Goal: Transaction & Acquisition: Purchase product/service

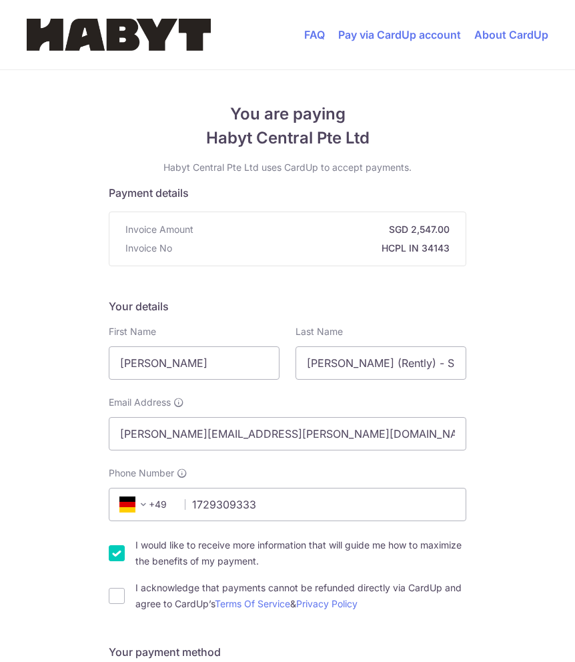
select select "57"
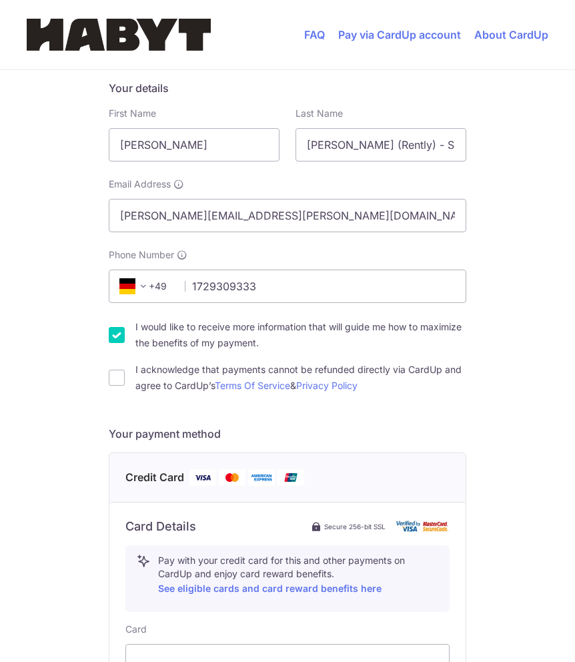
scroll to position [232, 0]
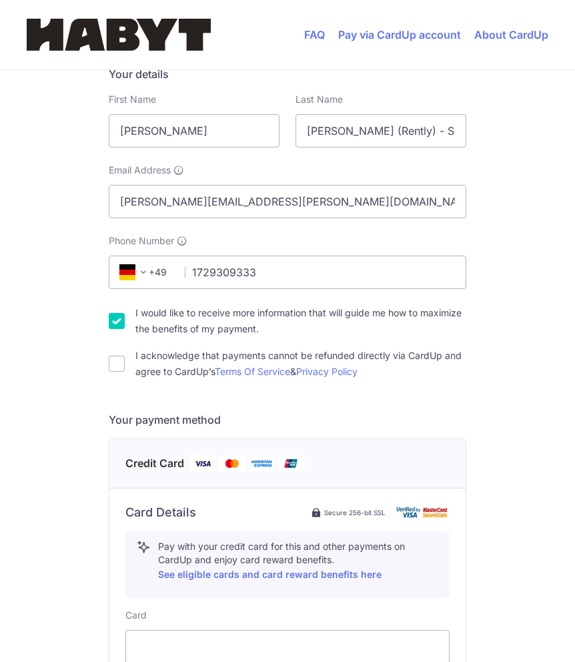
type input "1729309333"
click at [468, 446] on div "You are paying Habyt Central Pte Ltd Habyt Central Pte Ltd uses CardUp to accep…" at bounding box center [287, 479] width 575 height 1282
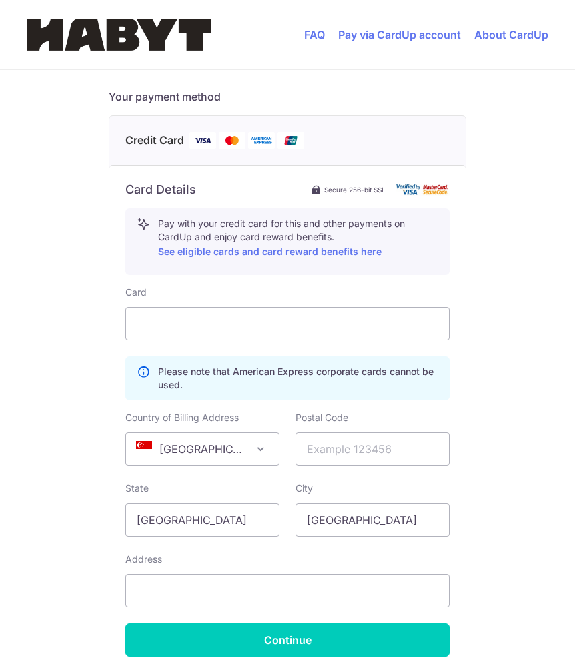
scroll to position [584, 0]
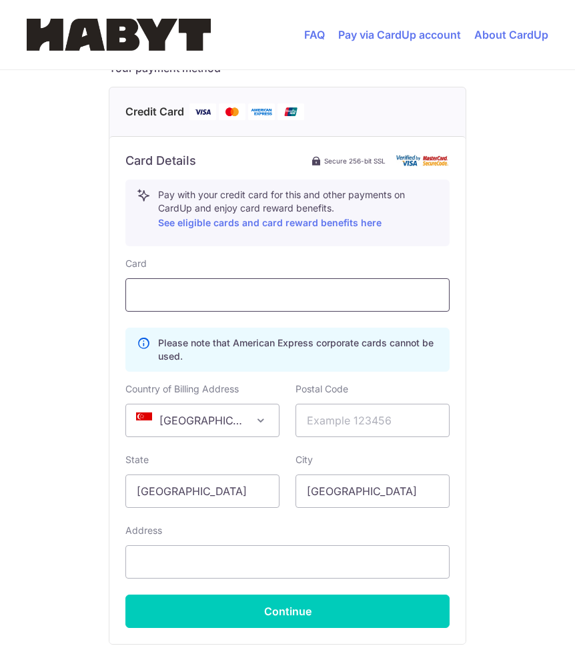
click at [283, 285] on div at bounding box center [287, 294] width 324 height 33
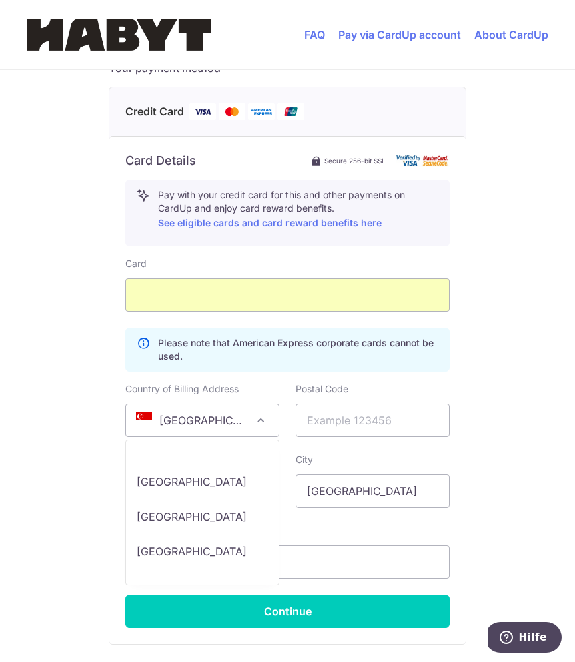
scroll to position [7051, 0]
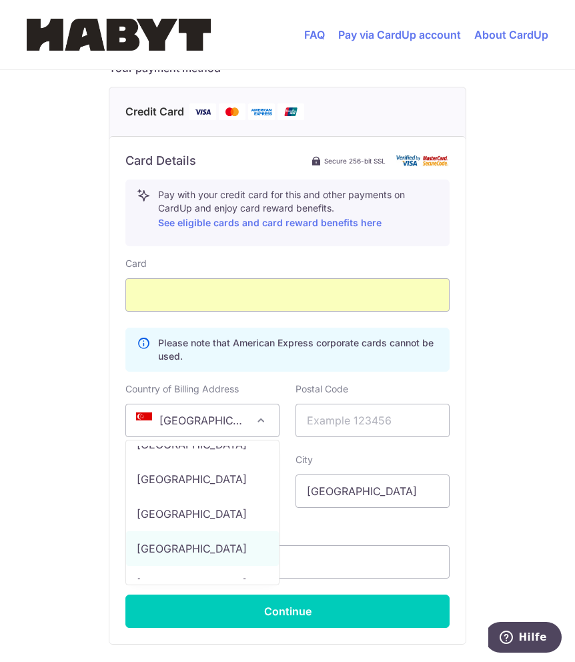
click at [256, 425] on span at bounding box center [261, 420] width 16 height 16
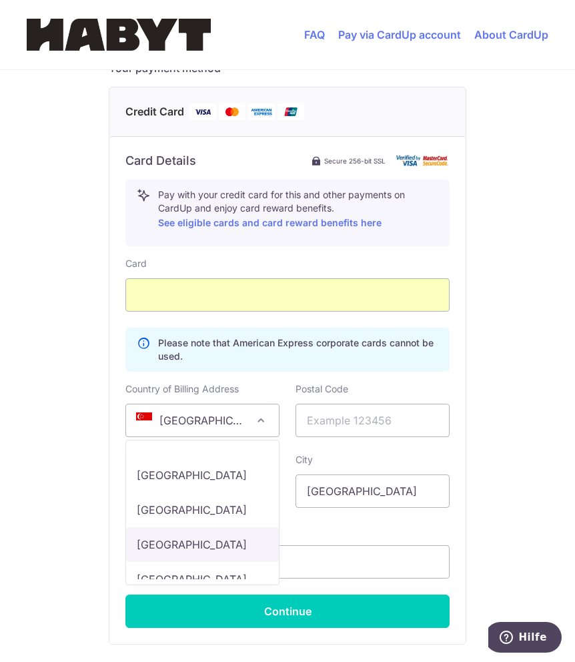
scroll to position [2886, 0]
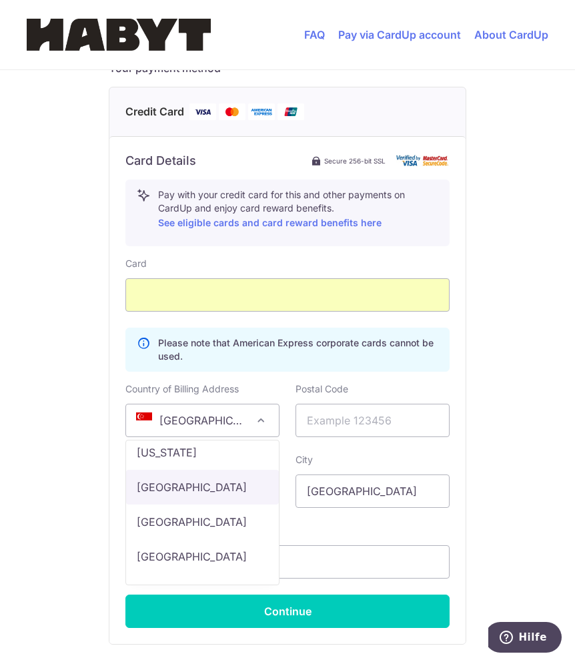
select select "DE"
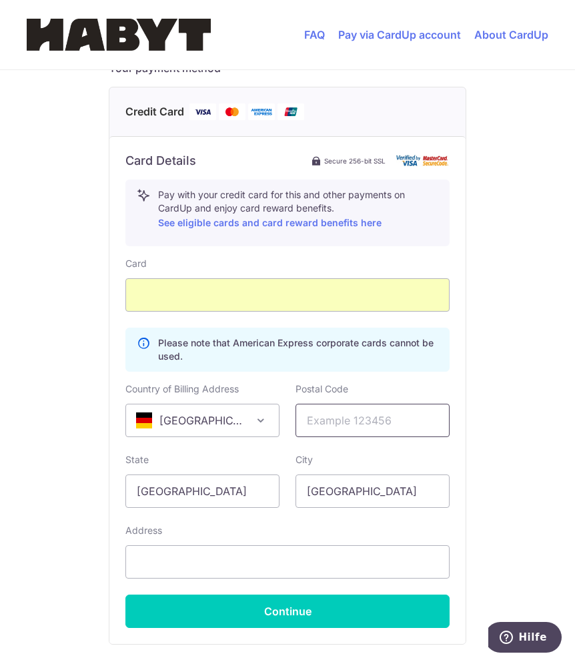
click at [327, 431] on input "text" at bounding box center [372, 419] width 154 height 33
type input "71254"
select select "49"
type input "[PERSON_NAME][STREET_ADDRESS]"
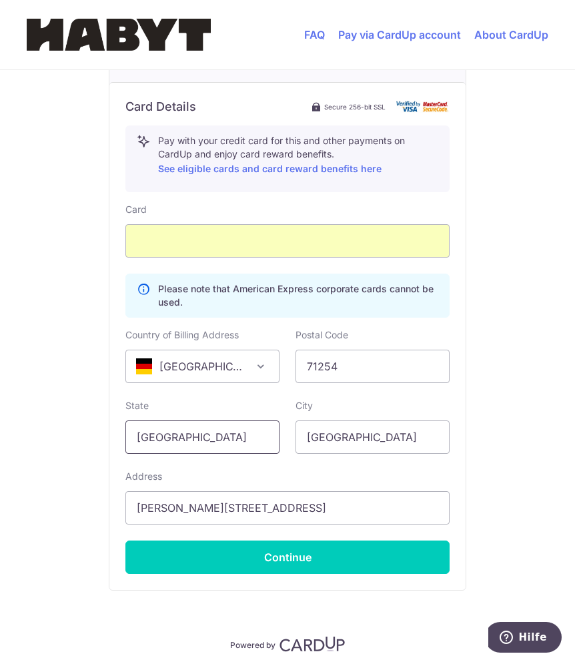
click at [212, 440] on input "[GEOGRAPHIC_DATA]" at bounding box center [202, 436] width 154 height 33
type input "[GEOGRAPHIC_DATA]"
click at [339, 440] on input "[GEOGRAPHIC_DATA]" at bounding box center [372, 436] width 154 height 33
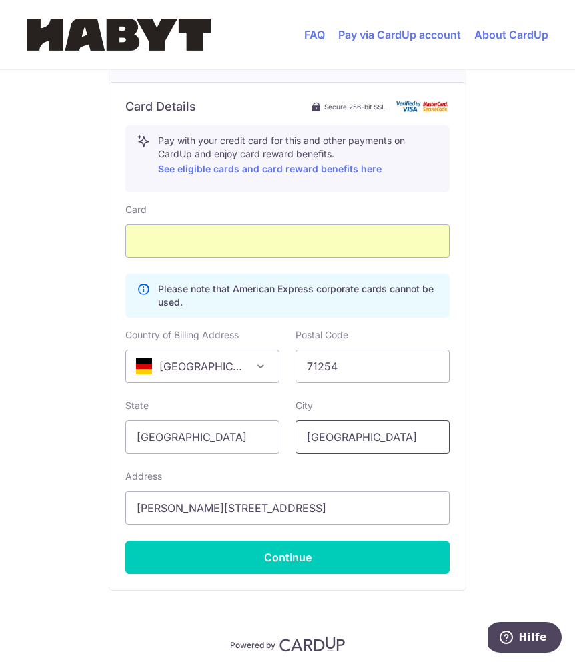
click at [339, 440] on input "[GEOGRAPHIC_DATA]" at bounding box center [372, 436] width 154 height 33
type input "S"
type input "[GEOGRAPHIC_DATA]"
click at [207, 436] on input "[GEOGRAPHIC_DATA]" at bounding box center [202, 436] width 154 height 33
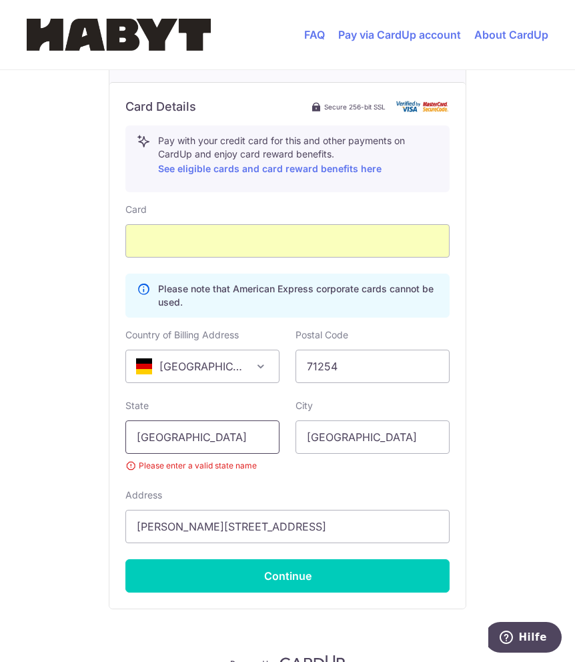
click at [187, 439] on input "Baden-Württemberg" at bounding box center [202, 436] width 154 height 33
click at [439, 499] on div "Address Hemminger Straße, 6" at bounding box center [287, 515] width 324 height 55
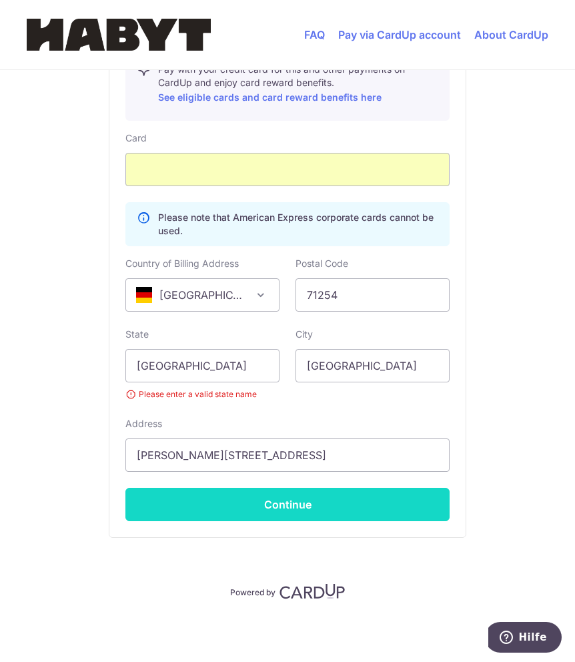
click at [267, 508] on button "Continue" at bounding box center [287, 504] width 324 height 33
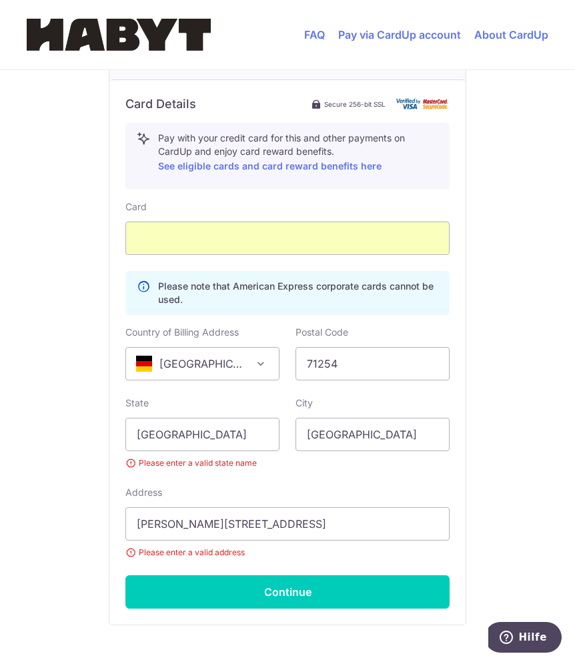
scroll to position [669, 0]
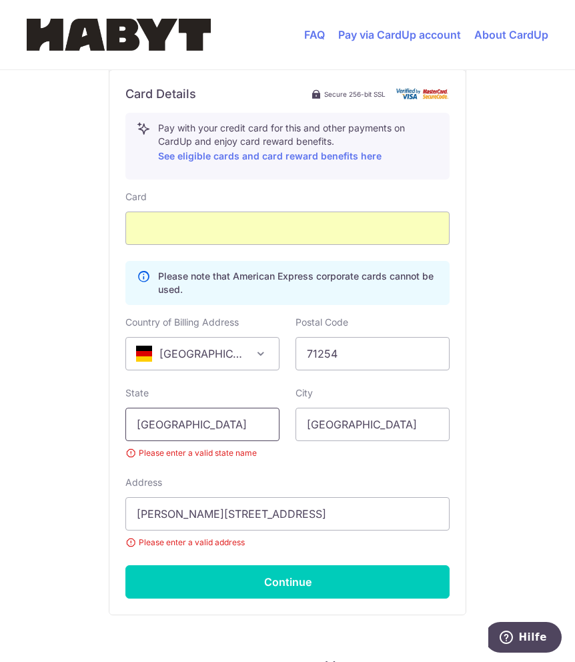
click at [186, 425] on input "Baden-Weurttemberg" at bounding box center [202, 423] width 154 height 33
click at [185, 425] on input "Baden-Weurttemberg" at bounding box center [202, 423] width 154 height 33
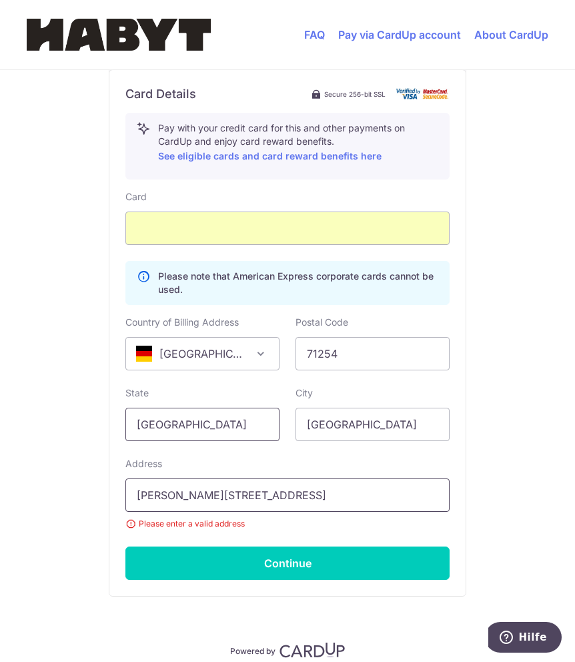
type input "[GEOGRAPHIC_DATA]"
click at [223, 496] on input "[PERSON_NAME][STREET_ADDRESS]" at bounding box center [287, 494] width 324 height 33
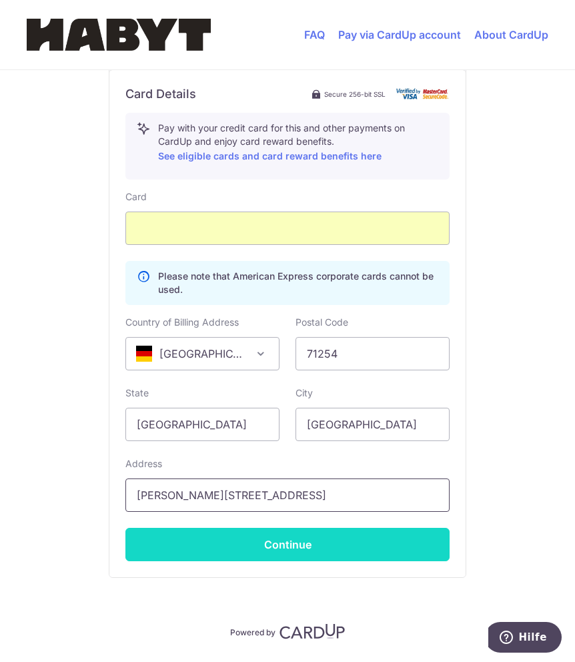
type input "[PERSON_NAME][STREET_ADDRESS]"
click at [287, 528] on button "Continue" at bounding box center [287, 544] width 324 height 33
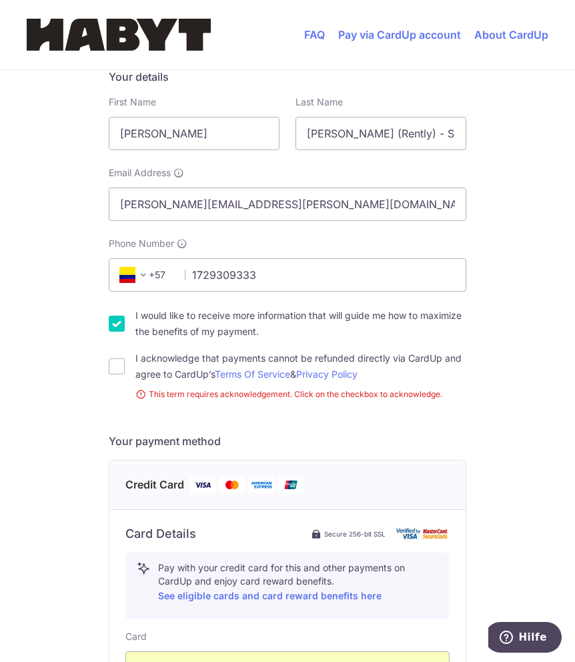
click at [287, 527] on div "Card Details Secure 256-bit SSL" at bounding box center [287, 534] width 324 height 16
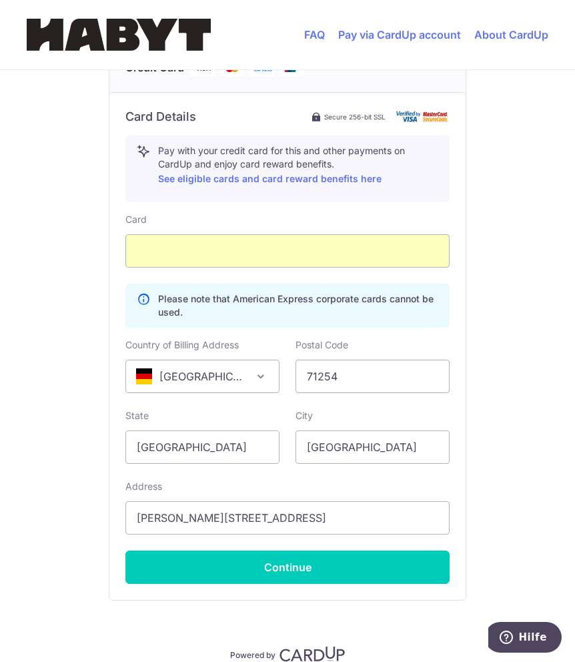
scroll to position [666, 0]
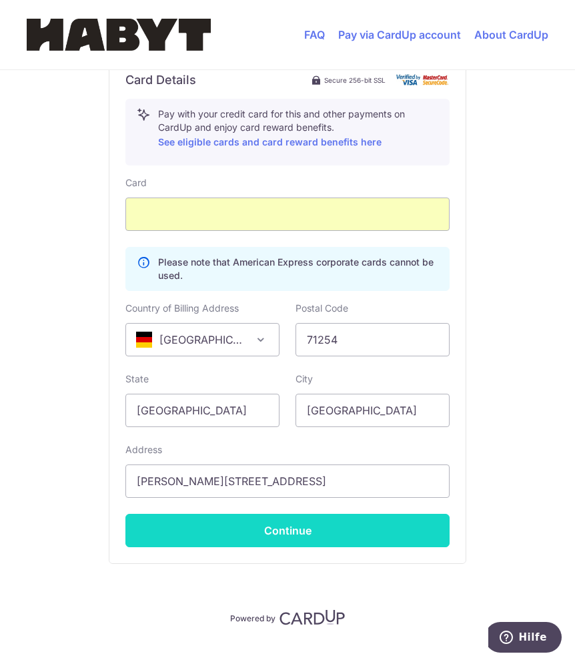
click at [275, 542] on button "Continue" at bounding box center [287, 530] width 324 height 33
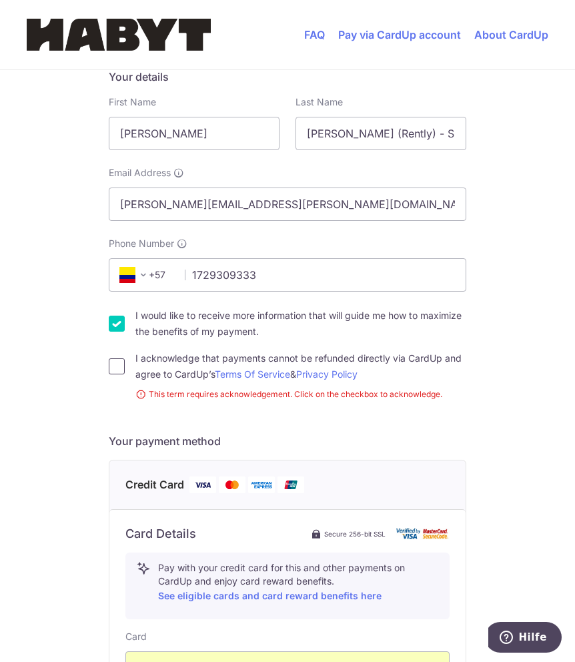
click at [122, 367] on input "I acknowledge that payments cannot be refunded directly via CardUp and agree to…" at bounding box center [117, 366] width 16 height 16
checkbox input "true"
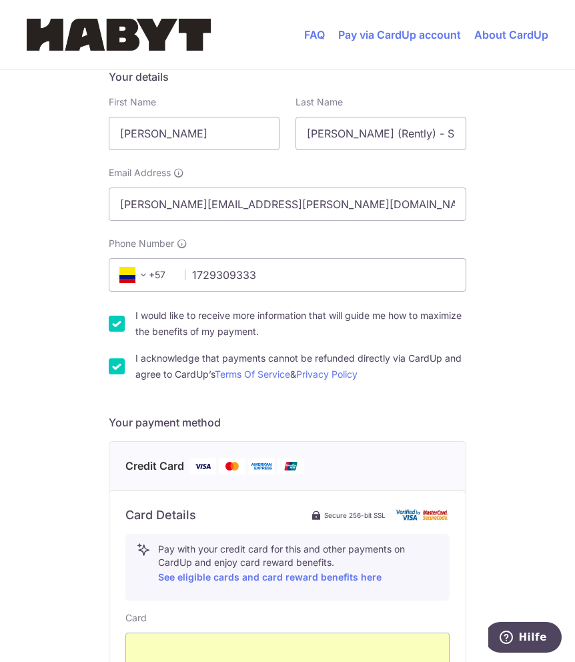
click at [119, 323] on input "I would like to receive more information that will guide me how to maximize the…" at bounding box center [117, 323] width 16 height 16
checkbox input "false"
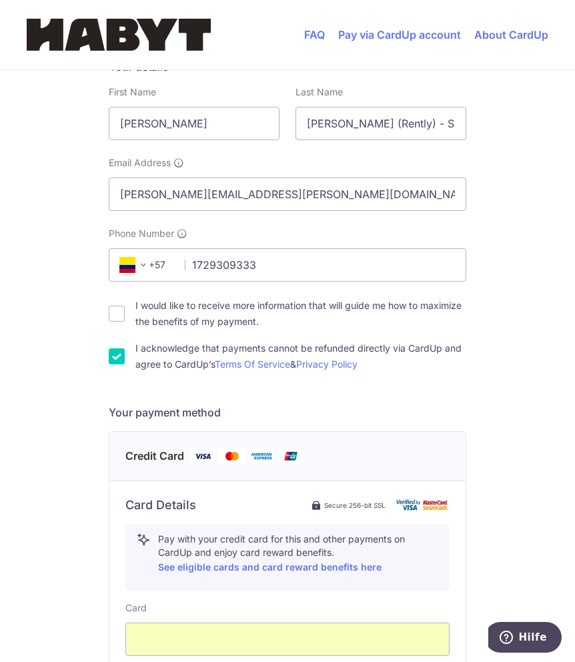
scroll to position [241, 0]
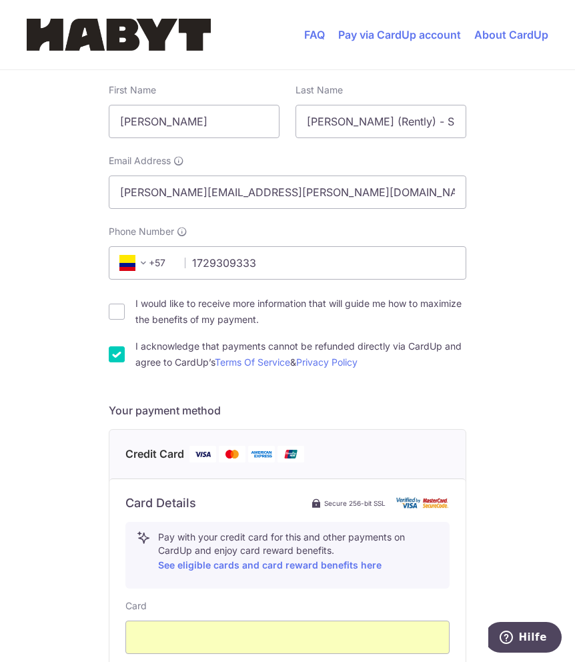
click at [149, 257] on span at bounding box center [143, 263] width 16 height 16
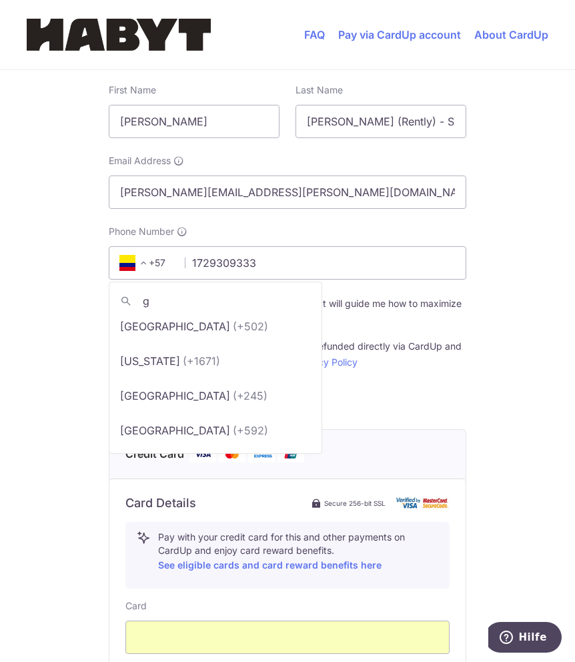
scroll to position [0, 0]
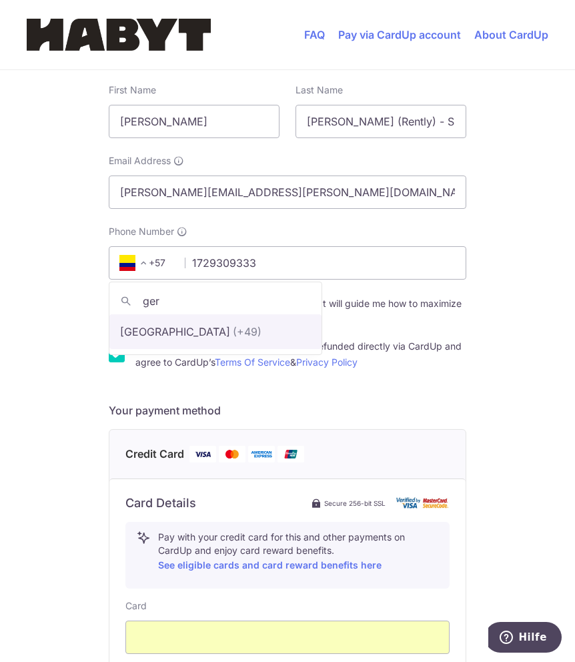
type input "ger"
select select "57"
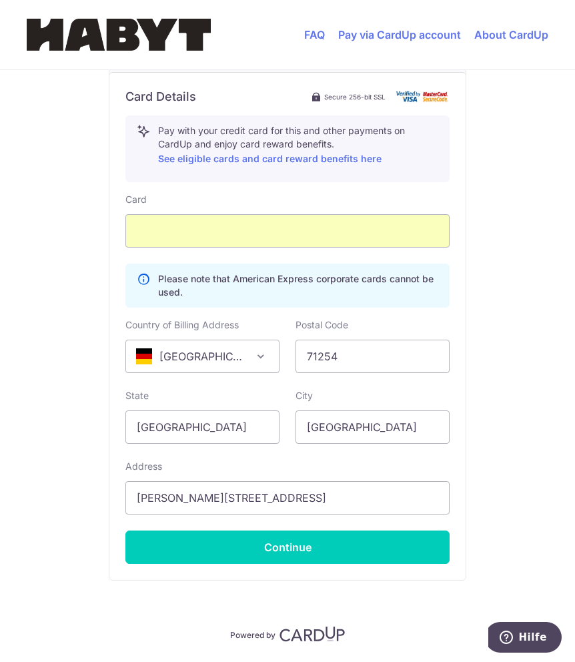
scroll to position [690, 0]
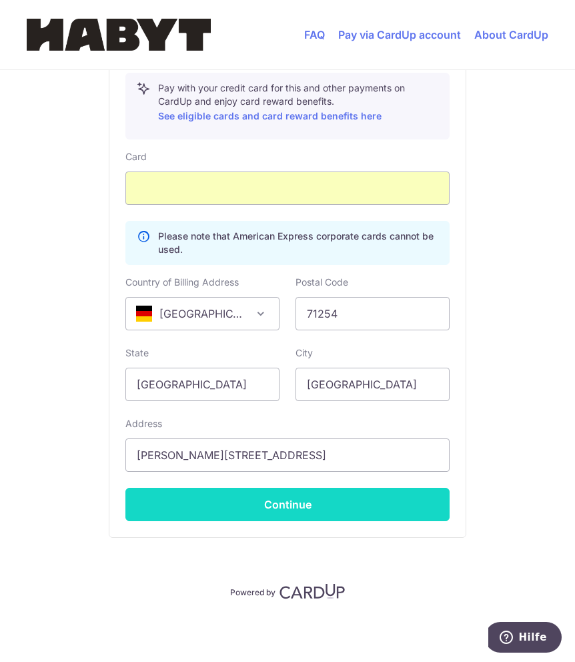
click at [283, 496] on button "Continue" at bounding box center [287, 504] width 324 height 33
type input "**** 1013"
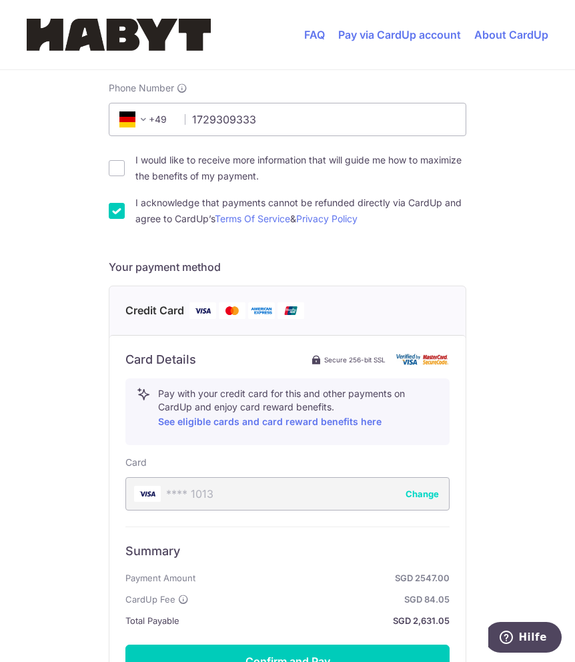
scroll to position [542, 0]
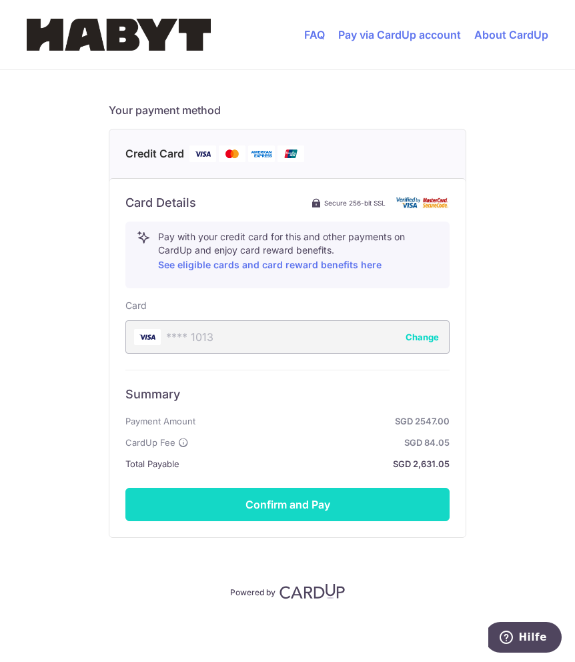
click at [260, 518] on button "Confirm and Pay" at bounding box center [287, 504] width 324 height 33
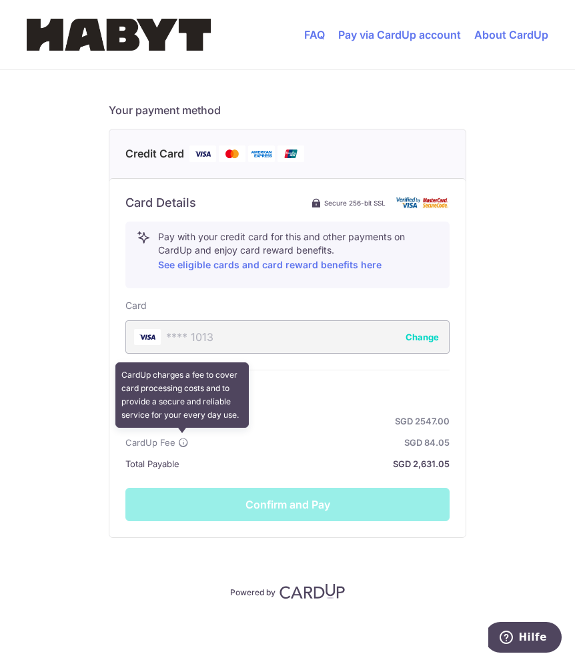
click at [179, 444] on icon at bounding box center [183, 442] width 11 height 11
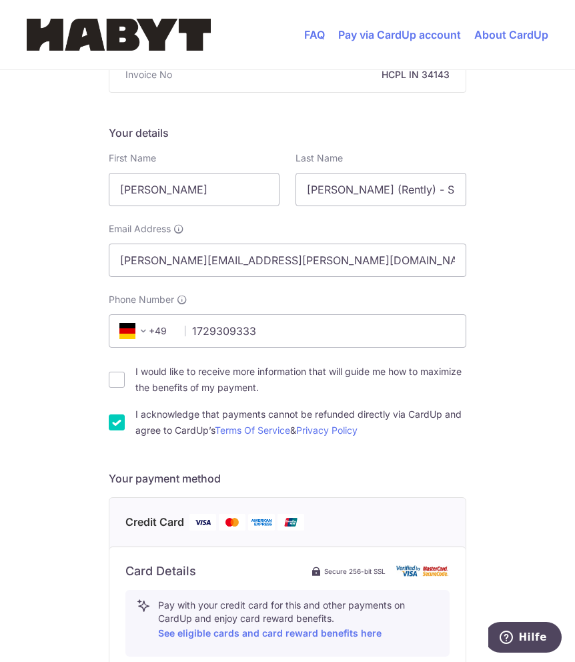
scroll to position [37, 0]
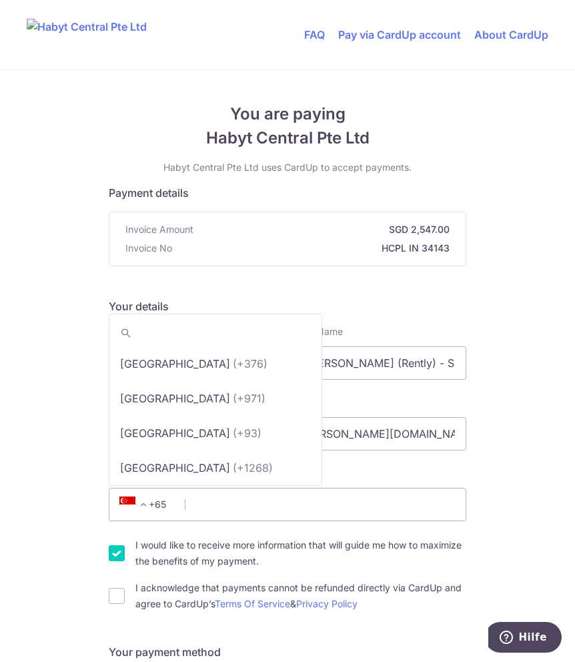
click at [147, 510] on span at bounding box center [143, 504] width 16 height 16
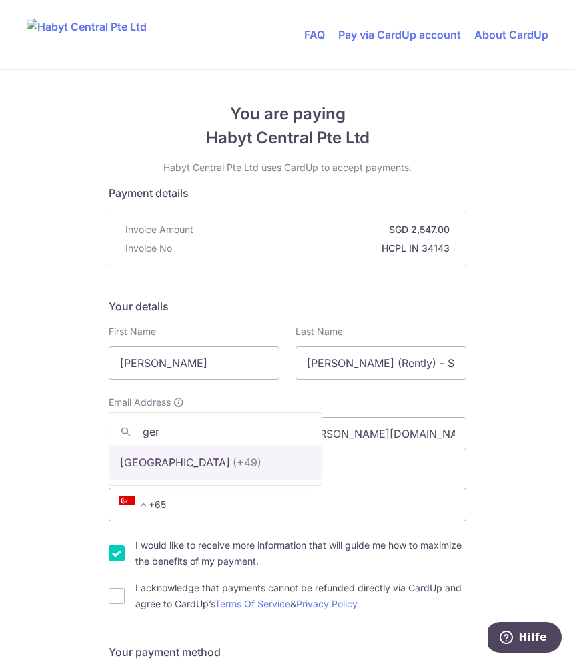
type input "ger"
select select "57"
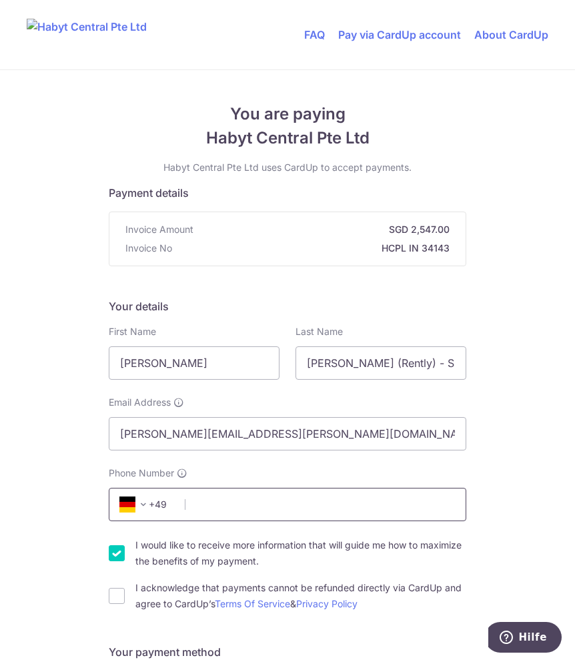
click at [205, 508] on input "Phone Number" at bounding box center [287, 504] width 357 height 33
type input "1729309333"
select select "49"
select select "DE"
type input "71254"
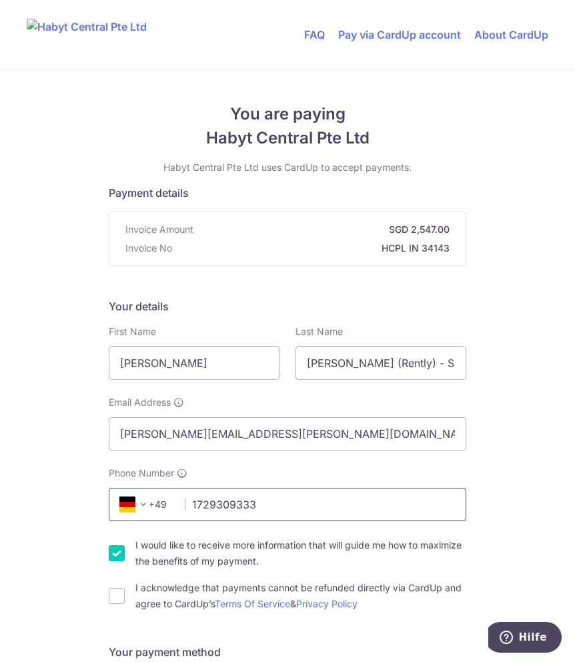
type input "[PERSON_NAME][STREET_ADDRESS]"
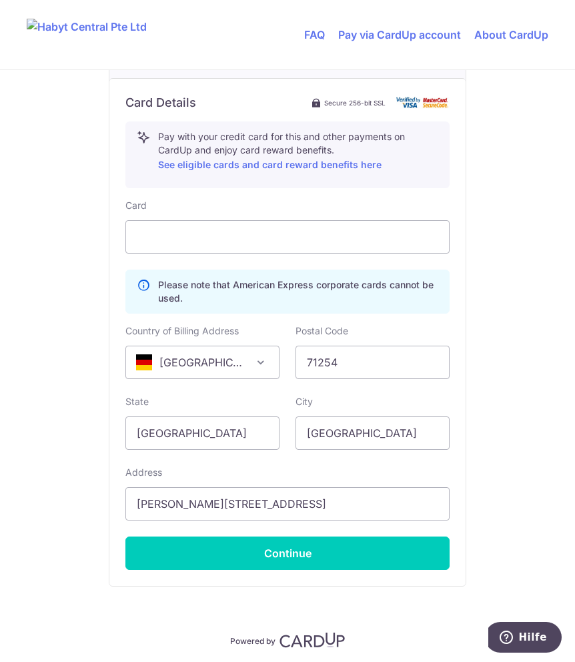
scroll to position [690, 0]
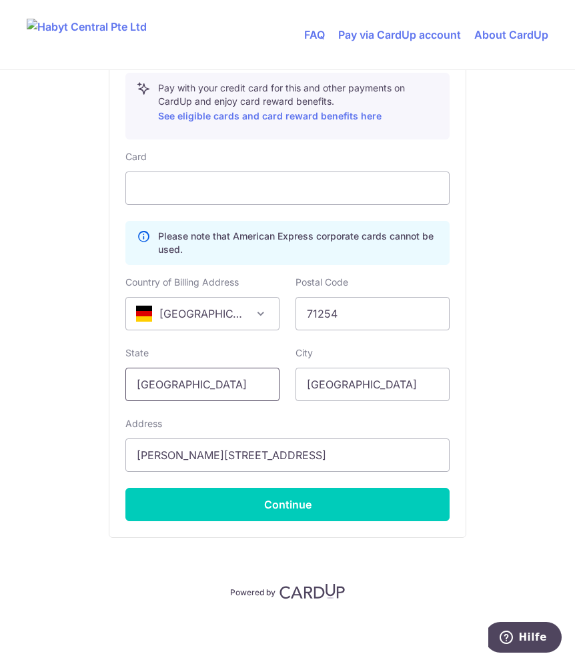
click at [217, 383] on input "[GEOGRAPHIC_DATA]" at bounding box center [202, 383] width 154 height 33
type input "[GEOGRAPHIC_DATA]"
click at [345, 389] on input "[GEOGRAPHIC_DATA]" at bounding box center [372, 383] width 154 height 33
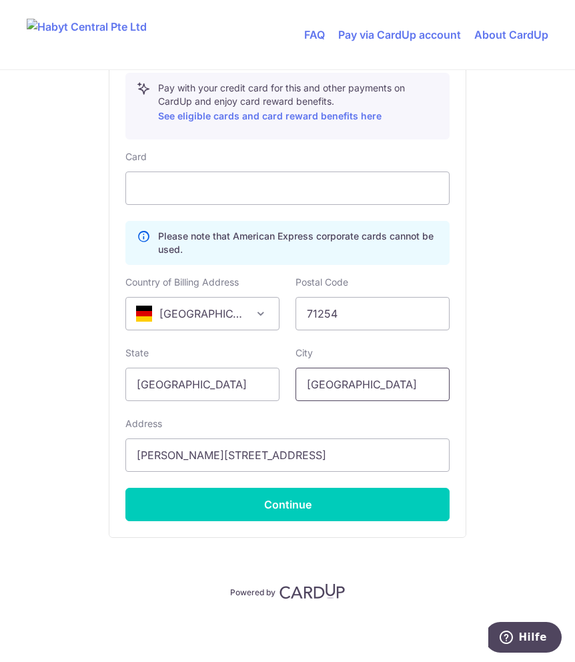
click at [345, 389] on input "[GEOGRAPHIC_DATA]" at bounding box center [372, 383] width 154 height 33
type input "[GEOGRAPHIC_DATA]"
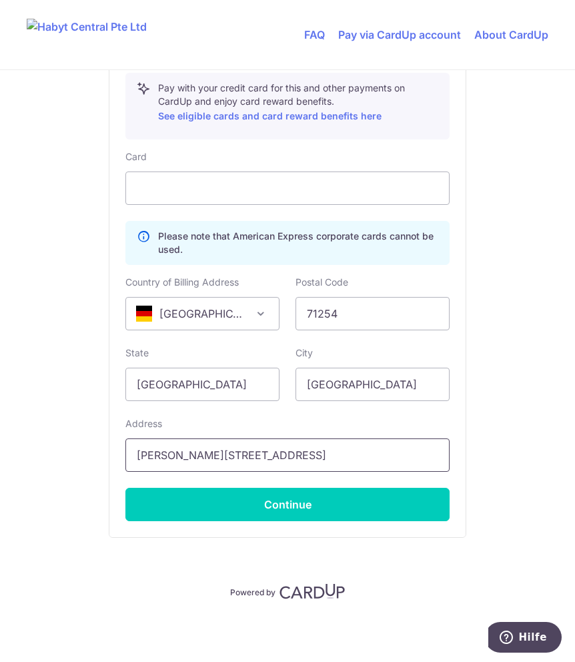
click at [230, 458] on input "[PERSON_NAME][STREET_ADDRESS]" at bounding box center [287, 454] width 324 height 33
click at [226, 457] on input "[PERSON_NAME][STREET_ADDRESS]" at bounding box center [287, 454] width 324 height 33
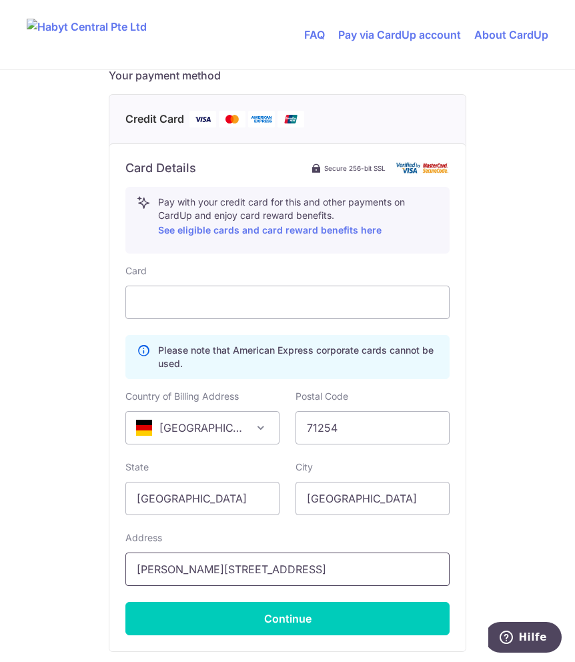
scroll to position [535, 0]
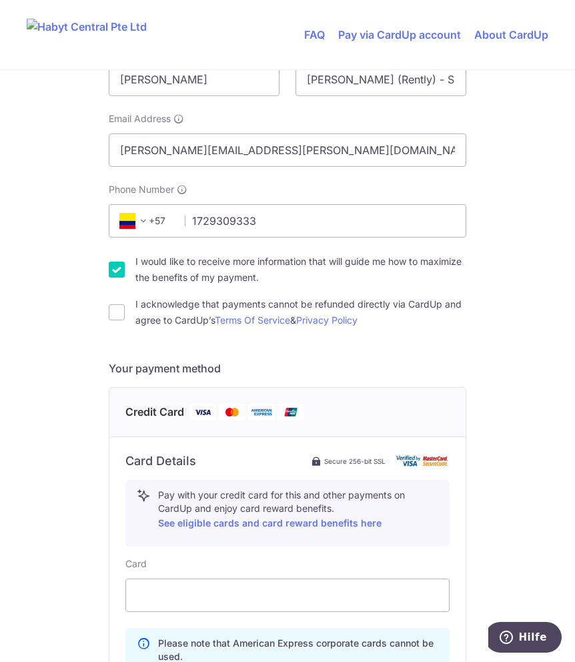
type input "[PERSON_NAME][STREET_ADDRESS]"
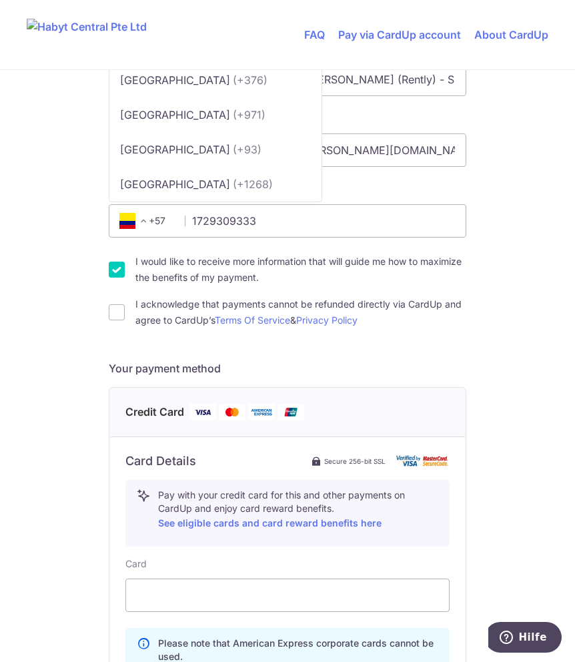
click at [158, 224] on span "+57" at bounding box center [145, 221] width 60 height 16
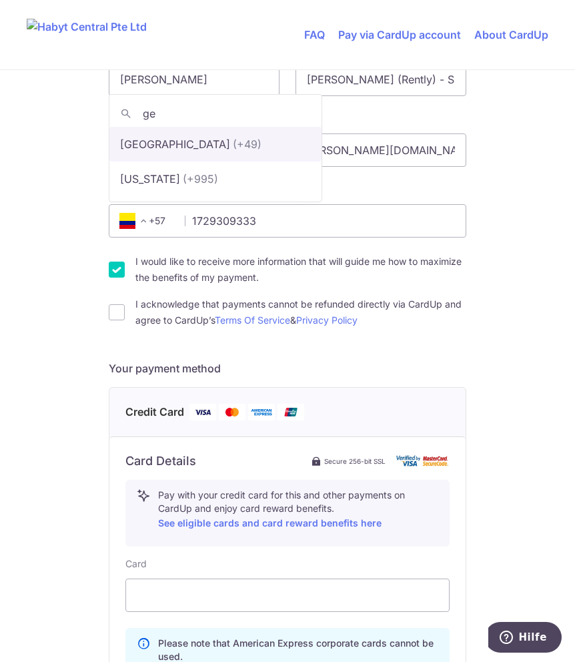
type input "ge"
select select "57"
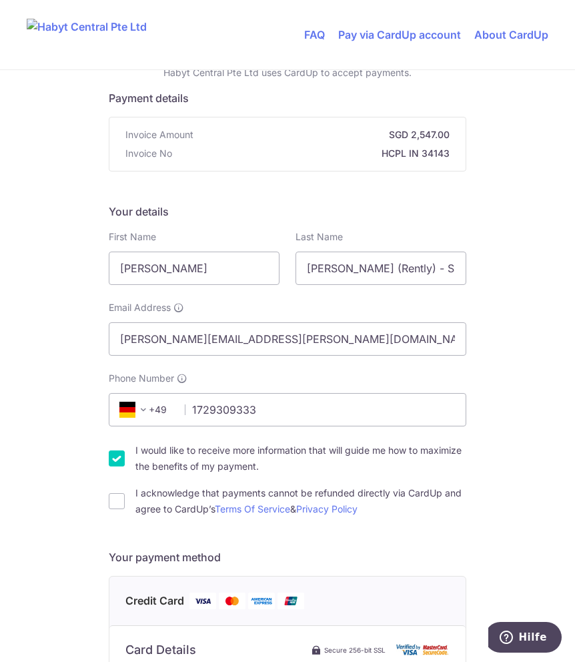
scroll to position [93, 0]
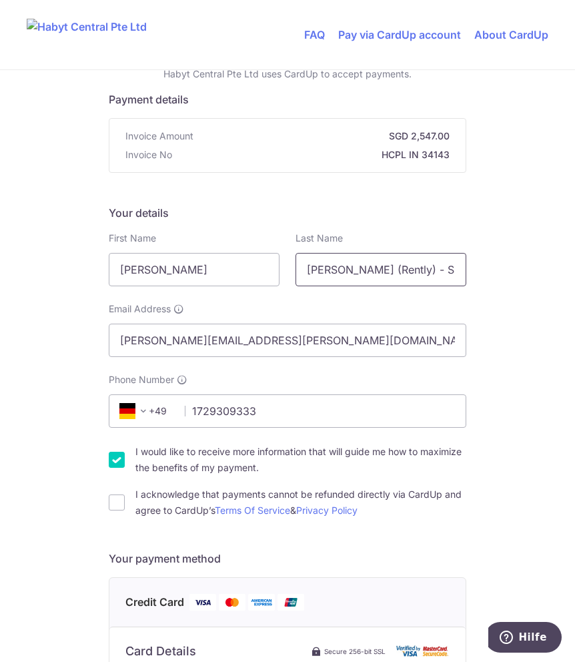
click at [425, 266] on input "[PERSON_NAME] (Rently) - SG_SIN_6SK-A_02-02_01" at bounding box center [380, 269] width 171 height 33
drag, startPoint x: 417, startPoint y: 266, endPoint x: 492, endPoint y: 273, distance: 75.7
click at [492, 273] on div "You are paying Habyt Central Pte Ltd Habyt Central Pte Ltd uses CardUp to accep…" at bounding box center [287, 618] width 575 height 1282
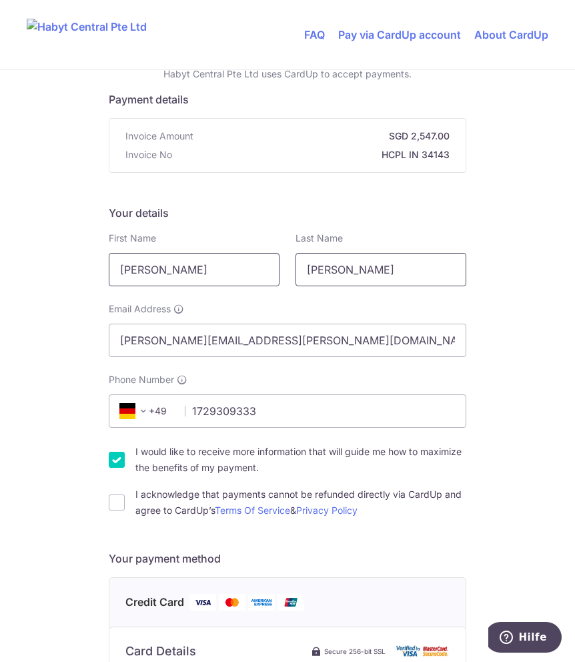
drag, startPoint x: 358, startPoint y: 271, endPoint x: 238, endPoint y: 271, distance: 120.0
click at [238, 271] on div "First Name [PERSON_NAME] Last Name [PERSON_NAME]" at bounding box center [287, 258] width 373 height 55
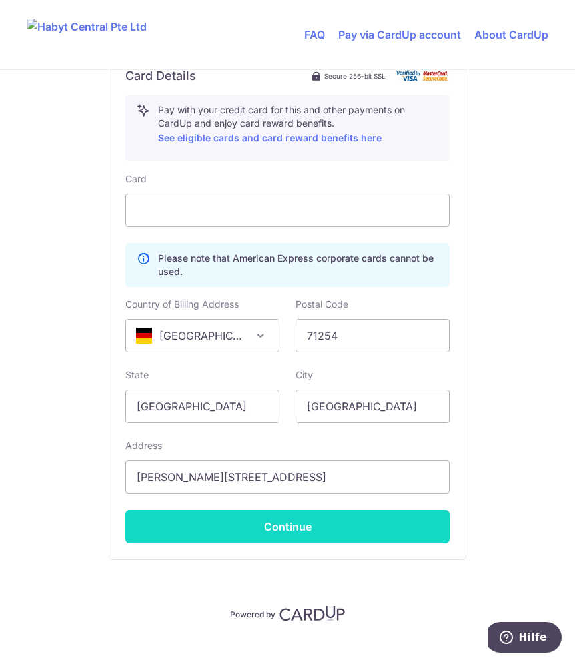
scroll to position [656, 0]
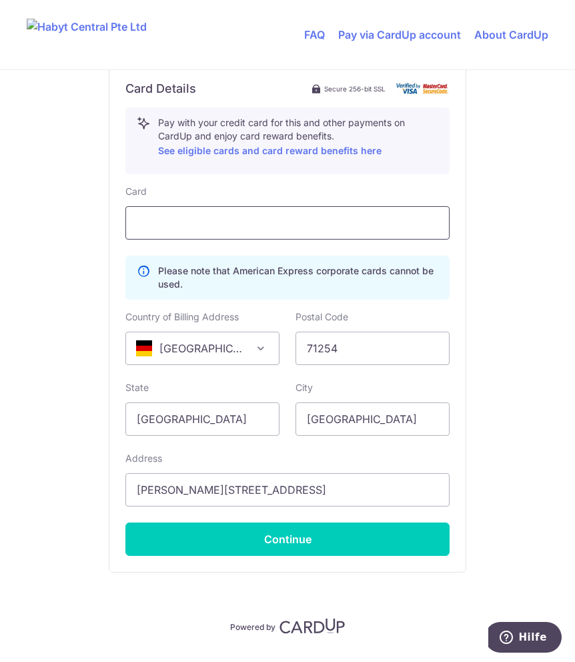
type input "Kindermann"
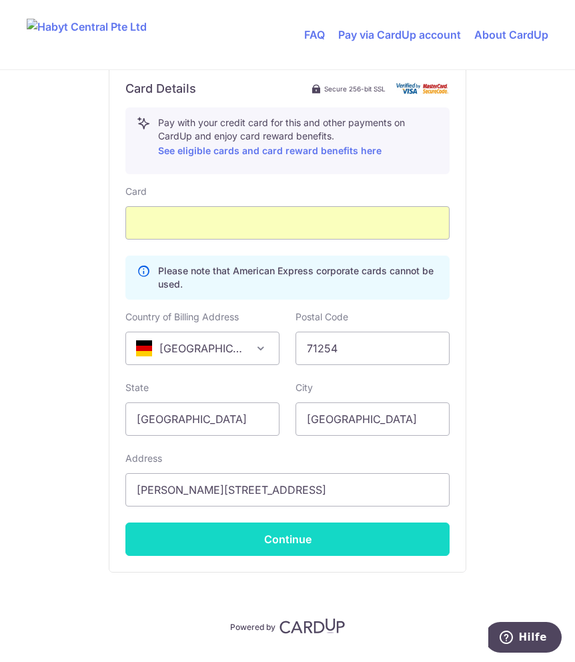
click at [273, 538] on button "Continue" at bounding box center [287, 538] width 324 height 33
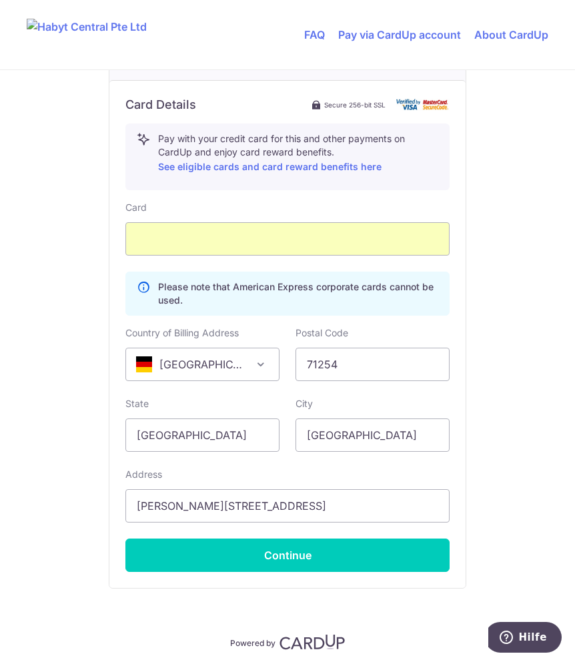
scroll to position [709, 0]
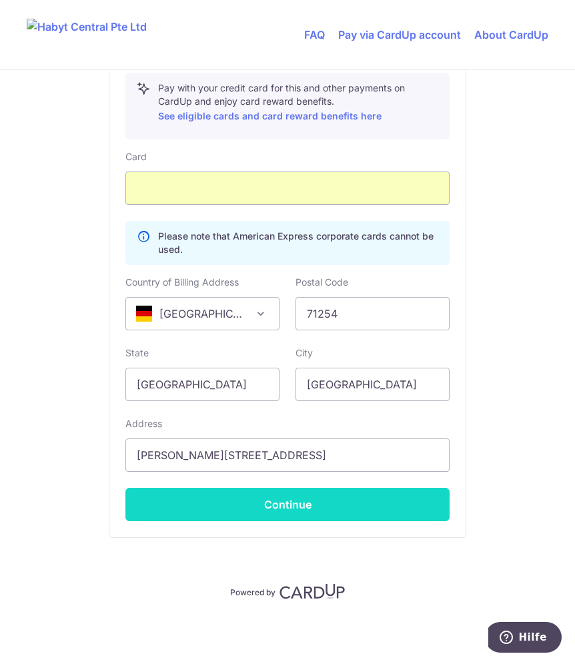
click at [257, 512] on button "Continue" at bounding box center [287, 504] width 324 height 33
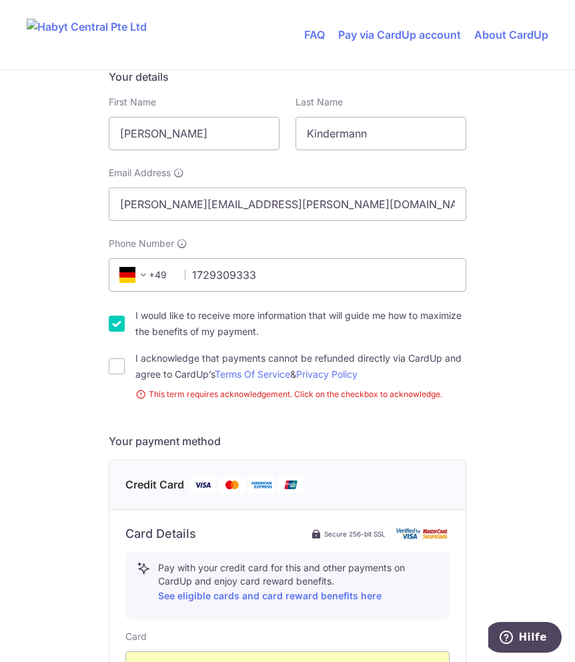
click at [129, 364] on div "I acknowledge that payments cannot be refunded directly via CardUp and agree to…" at bounding box center [287, 366] width 357 height 32
click at [124, 364] on input "I acknowledge that payments cannot be refunded directly via CardUp and agree to…" at bounding box center [117, 366] width 16 height 16
checkbox input "true"
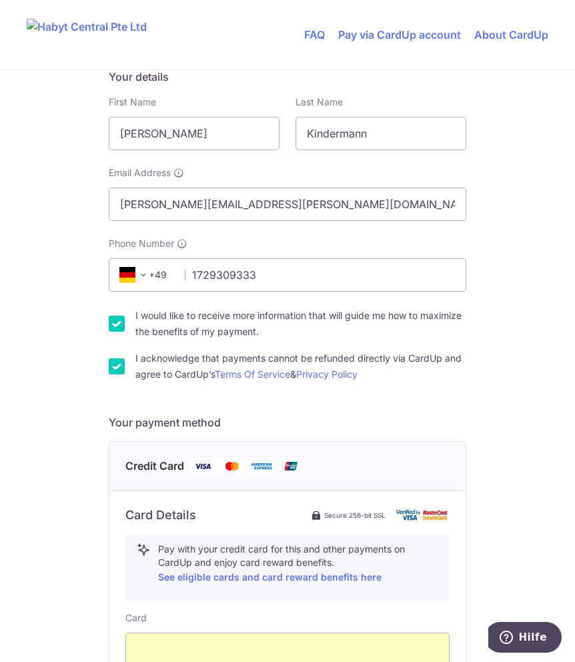
click at [123, 325] on input "I would like to receive more information that will guide me how to maximize the…" at bounding box center [117, 323] width 16 height 16
checkbox input "false"
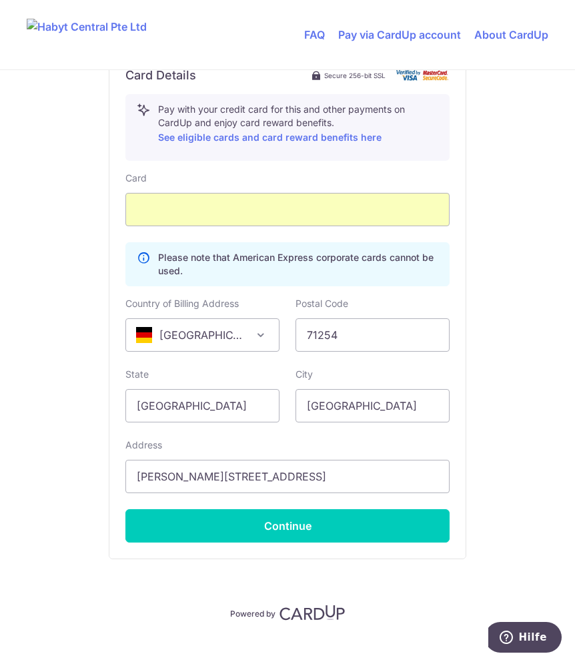
scroll to position [680, 0]
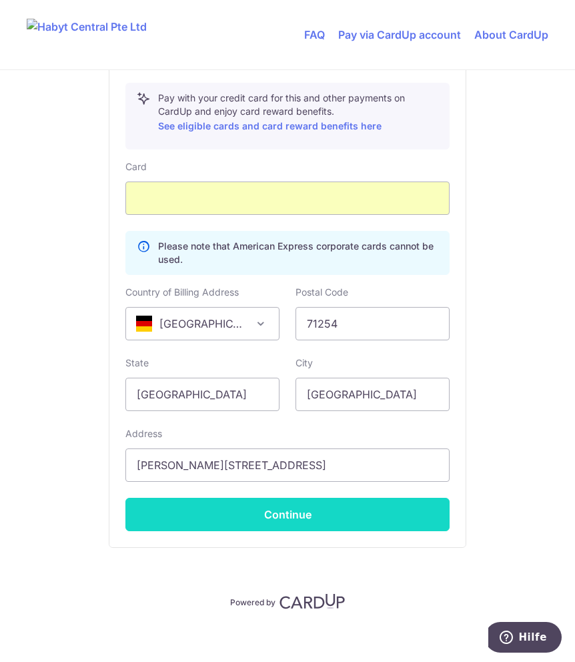
click at [273, 514] on button "Continue" at bounding box center [287, 514] width 324 height 33
type input "**** 1013"
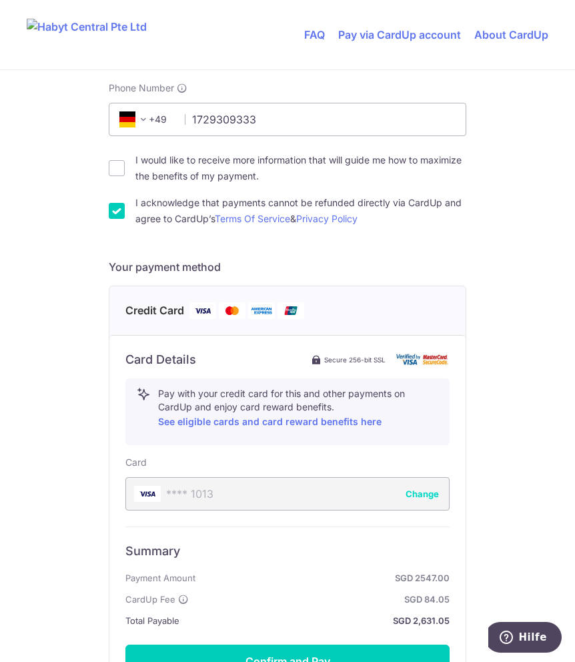
scroll to position [542, 0]
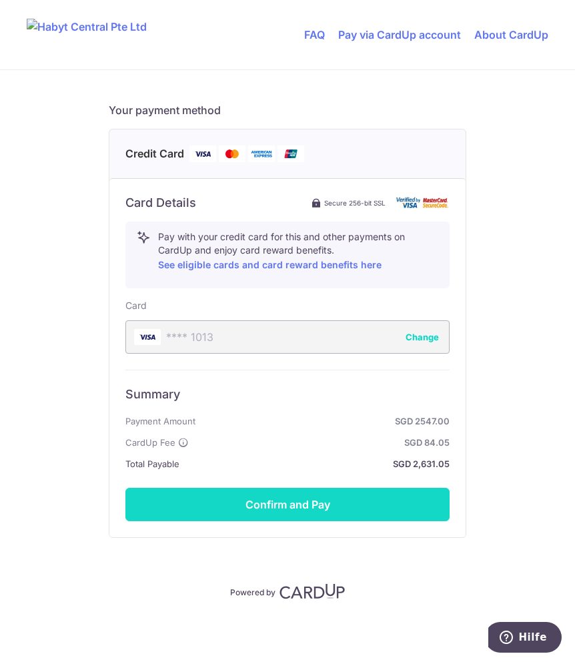
click at [266, 506] on button "Confirm and Pay" at bounding box center [287, 504] width 324 height 33
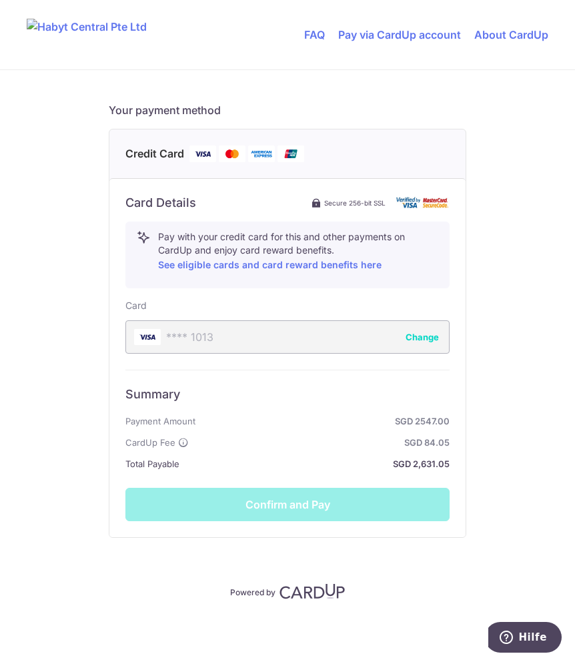
click at [246, 484] on div "Summary Payment Amount SGD 2547.00 CardUp Fee SGD 84.05 Total Payable SGD 2,631…" at bounding box center [287, 444] width 324 height 151
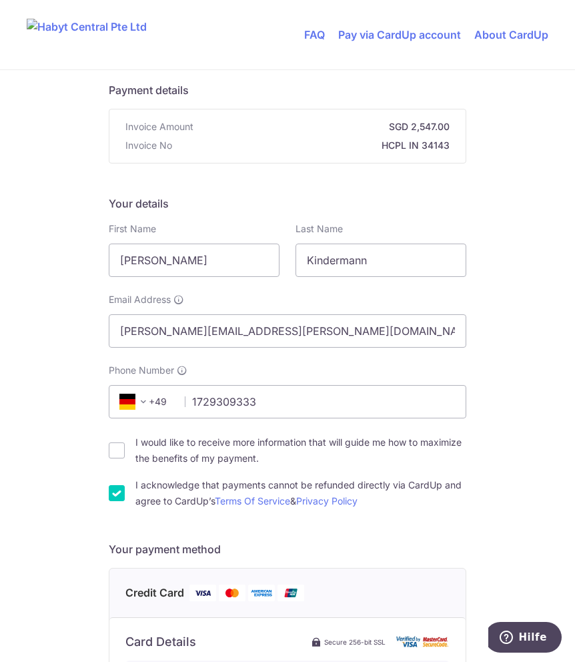
scroll to position [0, 0]
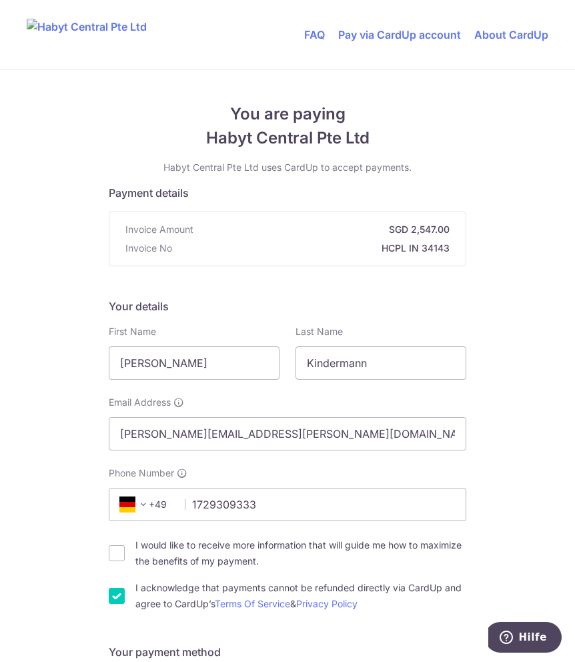
click at [247, 484] on div "Phone Number +376 +971 +93 +1268 +1264 +355 +374 +244 +0 +54 +1684 +43 +61 +297…" at bounding box center [287, 493] width 357 height 55
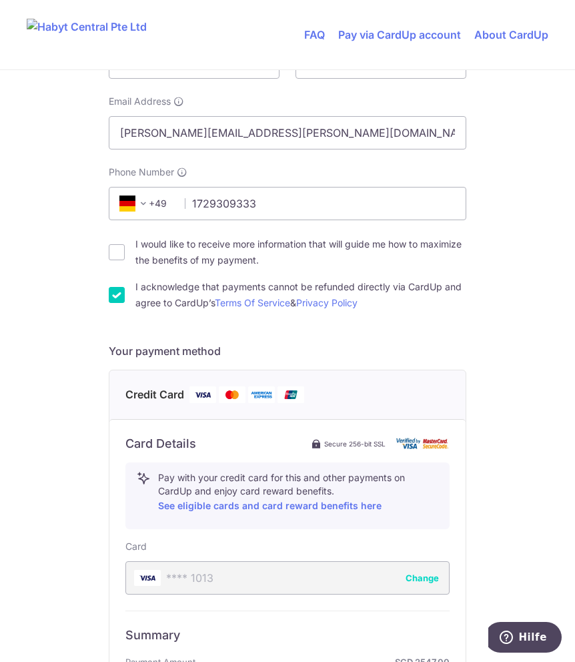
scroll to position [542, 0]
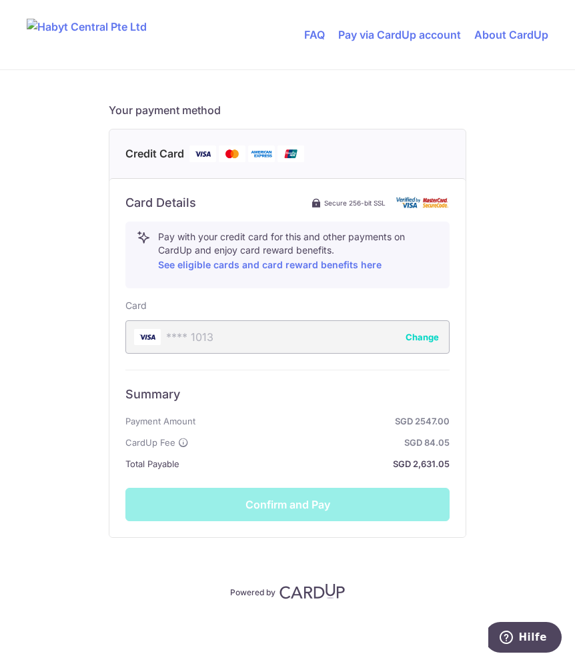
drag, startPoint x: 303, startPoint y: 590, endPoint x: 173, endPoint y: 28, distance: 577.1
click at [303, 590] on img at bounding box center [311, 591] width 65 height 16
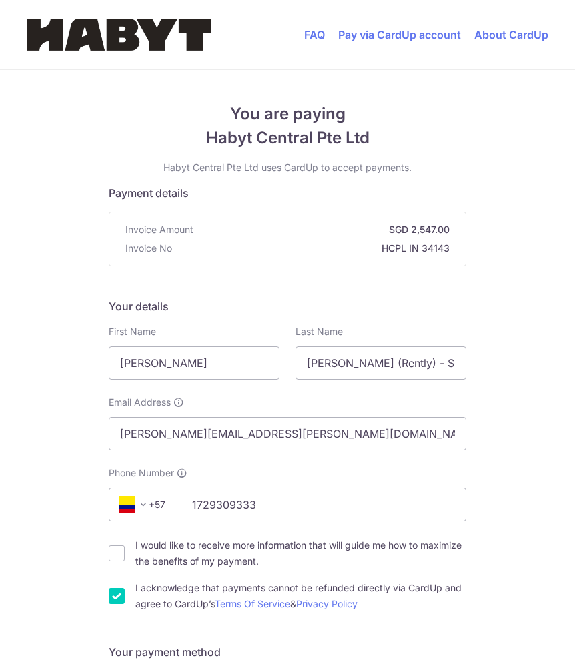
select select "49"
select select "DE"
